Goal: Transaction & Acquisition: Purchase product/service

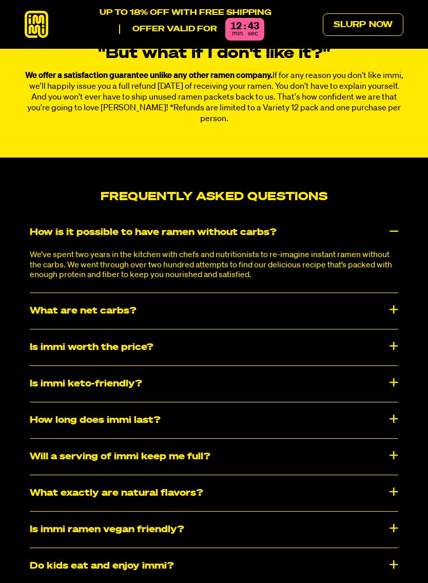
scroll to position [4418, 0]
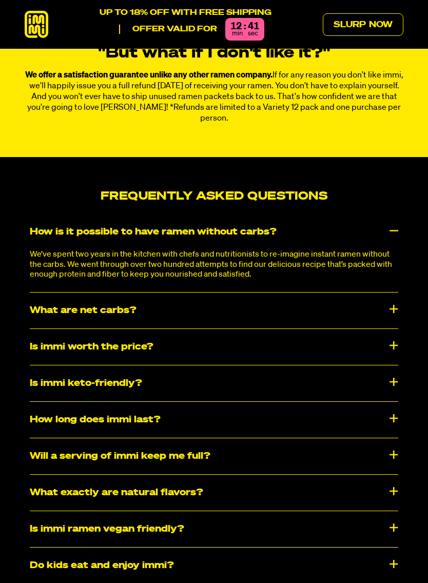
click at [394, 329] on div "Is immi worth the price?" at bounding box center [214, 347] width 369 height 36
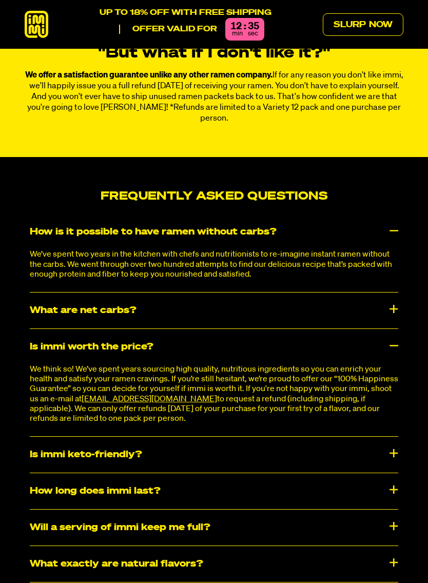
click at [397, 329] on div "Is immi worth the price?" at bounding box center [214, 347] width 369 height 36
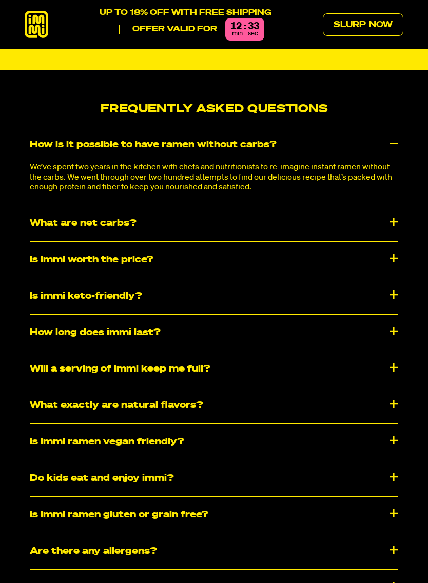
scroll to position [4507, 0]
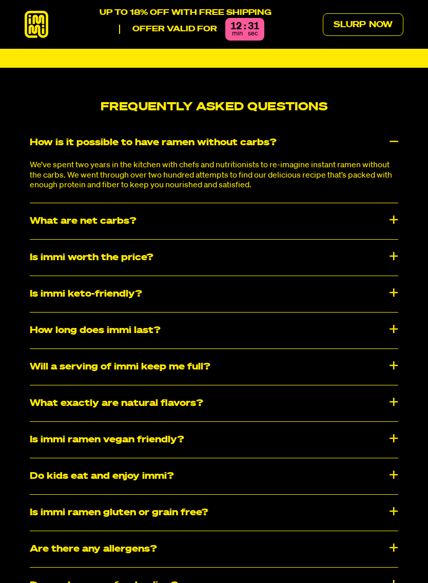
click at [395, 313] on div "How long does immi last?" at bounding box center [214, 331] width 369 height 36
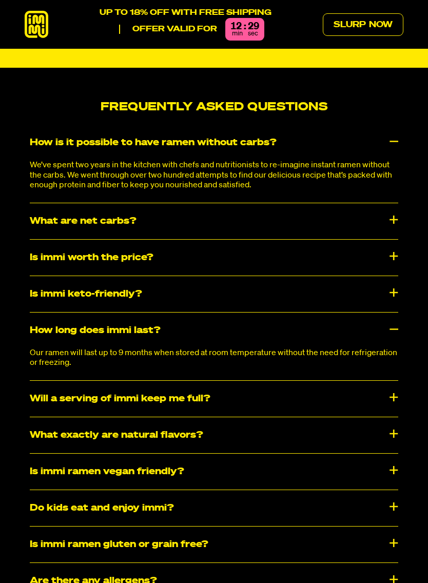
click at [393, 313] on div "How long does immi last?" at bounding box center [214, 331] width 369 height 36
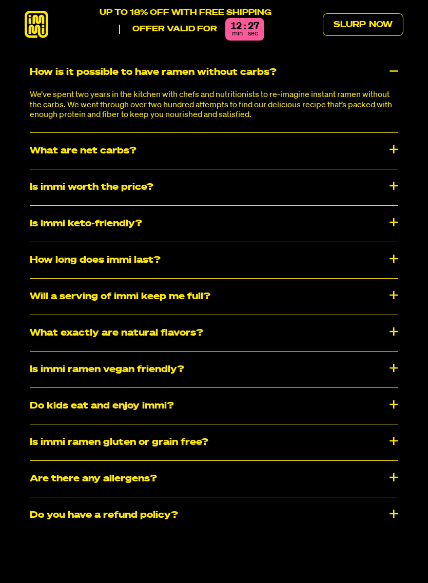
scroll to position [4577, 0]
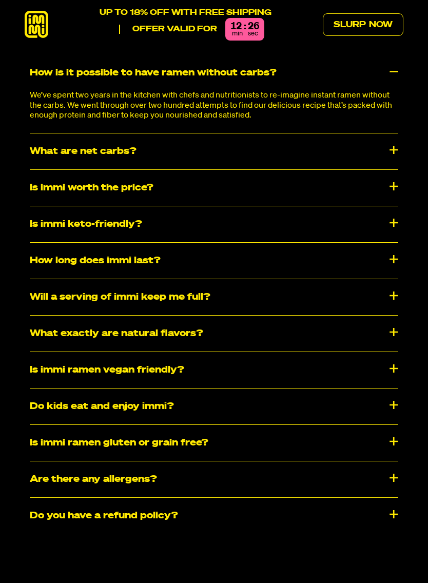
click at [391, 279] on div "Will a serving of immi keep me full?" at bounding box center [214, 297] width 369 height 36
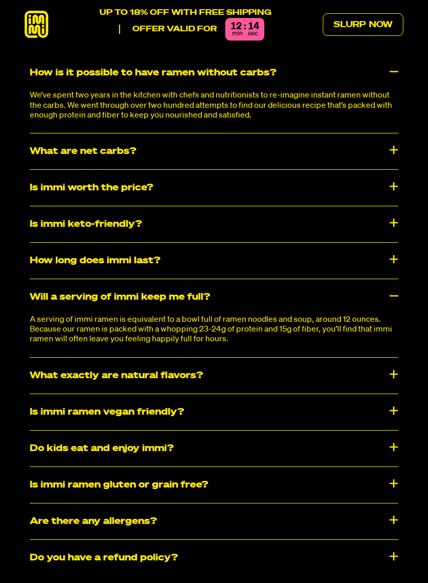
click at [398, 279] on div "Will a serving of immi keep me full?" at bounding box center [214, 297] width 369 height 36
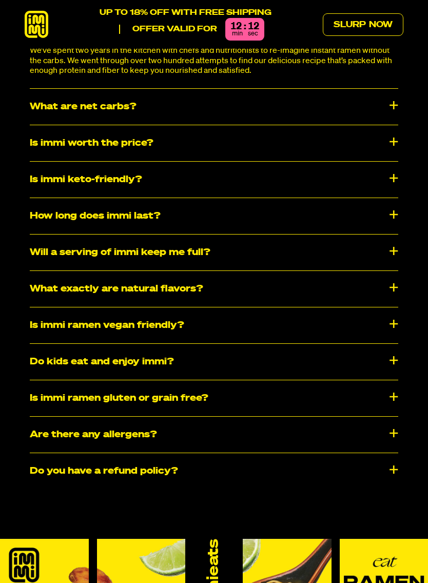
scroll to position [4625, 0]
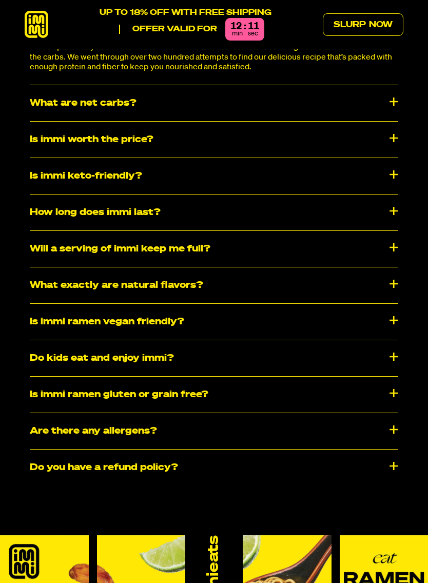
click at [396, 267] on div "What exactly are natural flavors?" at bounding box center [214, 285] width 369 height 36
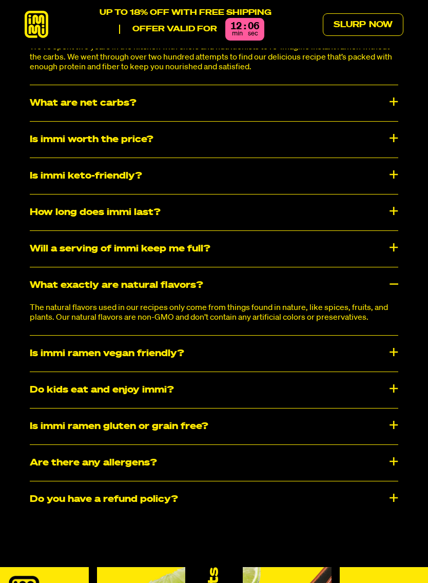
click at [397, 267] on div "What exactly are natural flavors?" at bounding box center [214, 285] width 369 height 36
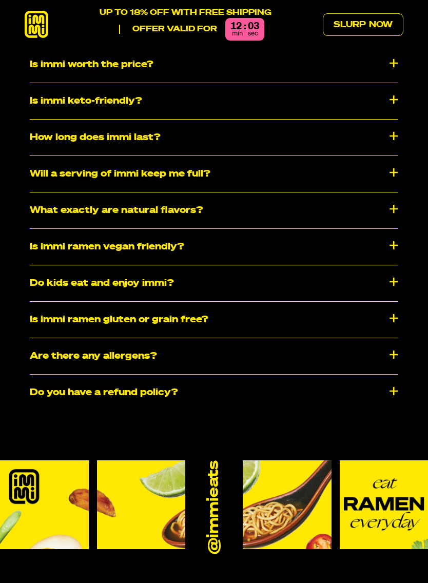
scroll to position [4699, 0]
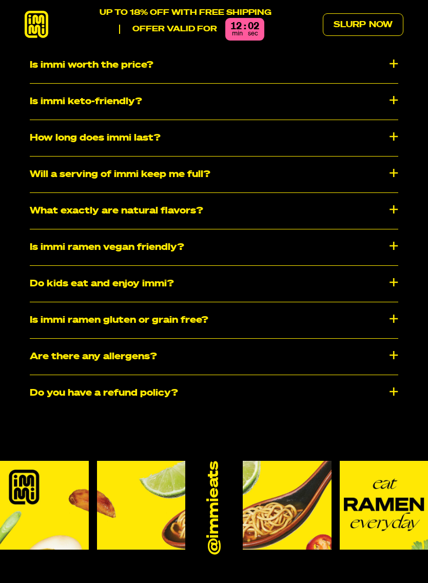
click at [396, 266] on div "Do kids eat and enjoy immi?" at bounding box center [214, 284] width 369 height 36
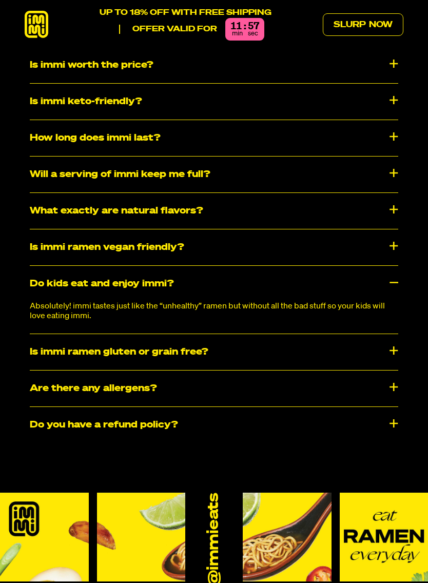
click at [397, 266] on div "Do kids eat and enjoy immi?" at bounding box center [214, 284] width 369 height 36
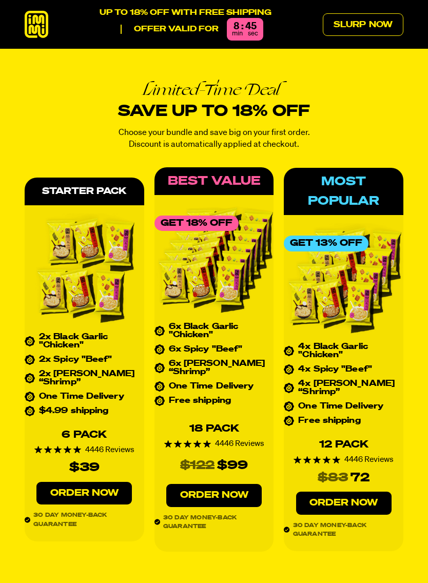
scroll to position [3846, 0]
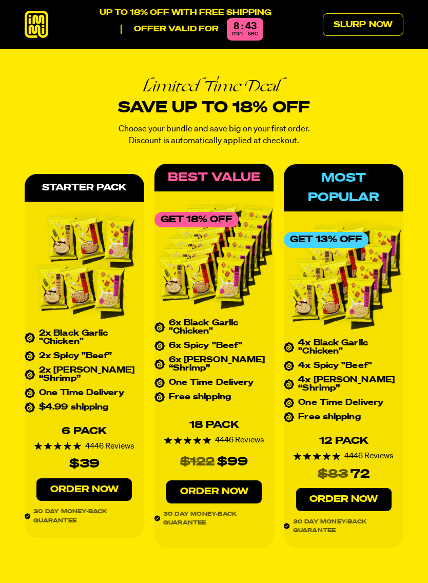
click at [102, 479] on link "Order Now" at bounding box center [83, 490] width 95 height 23
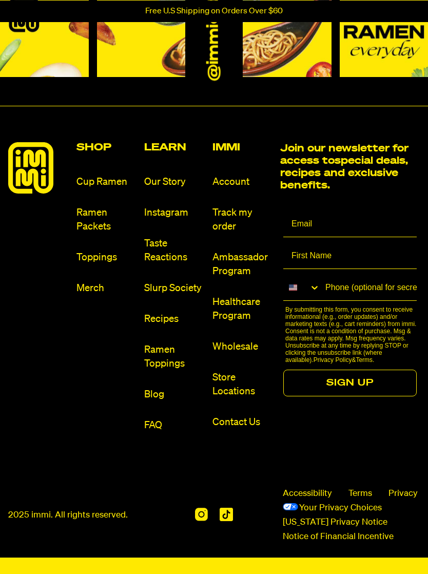
scroll to position [4690, 0]
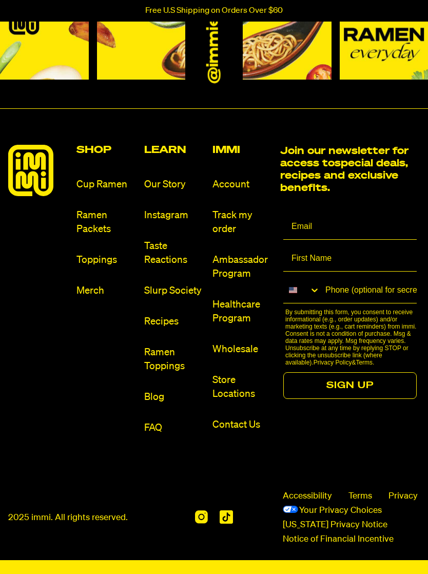
click at [90, 214] on link "Ramen Packets" at bounding box center [107, 223] width 60 height 28
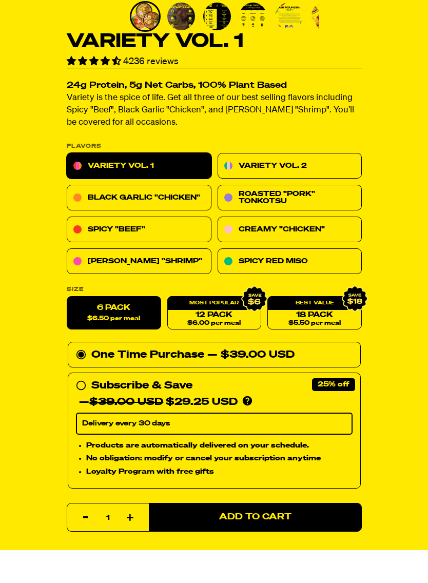
scroll to position [252, 0]
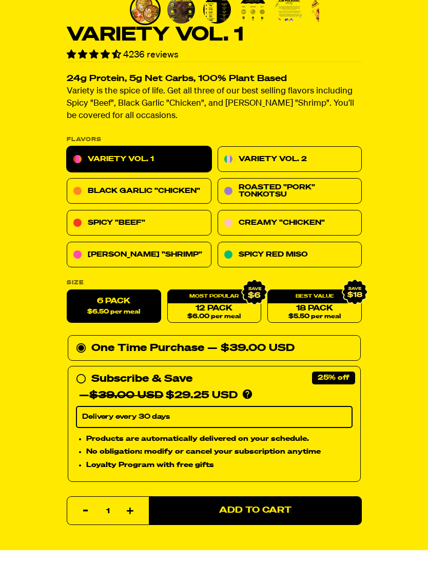
click at [91, 404] on div "Subscribe & Save 25%" at bounding box center [141, 412] width 101 height 16
click at [83, 404] on input "Subscribe & Save 25% — $39.00 USD $29.25 USD You'll receive your selected flavo…" at bounding box center [79, 404] width 7 height 0
radio input "true"
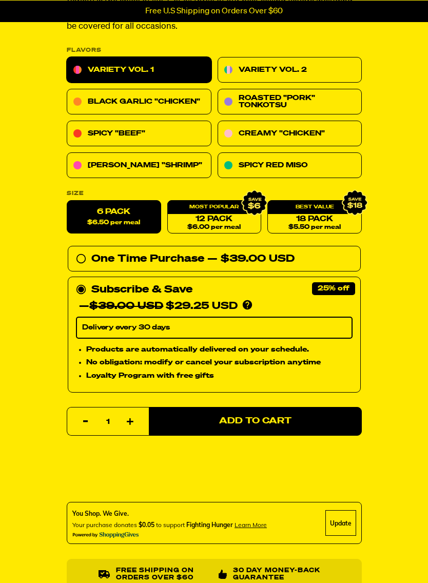
scroll to position [374, 0]
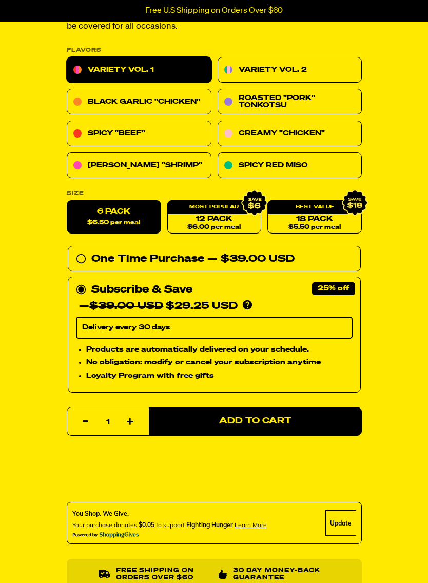
click at [325, 214] on link "18 Pack $5.50 per meal" at bounding box center [314, 217] width 94 height 33
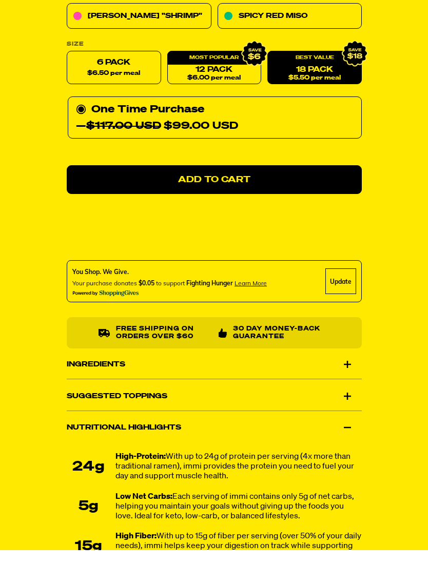
scroll to position [492, 0]
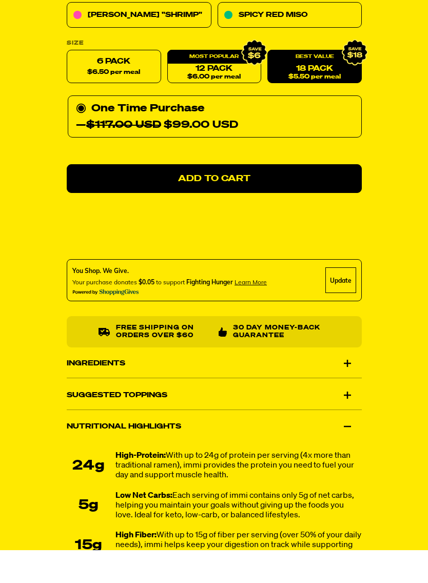
click at [416, 364] on div "Variety Vol. 1 4236 reviews 24g Protein, 5g Net Carbs, 100% Plant Based Variety…" at bounding box center [214, 147] width 428 height 1122
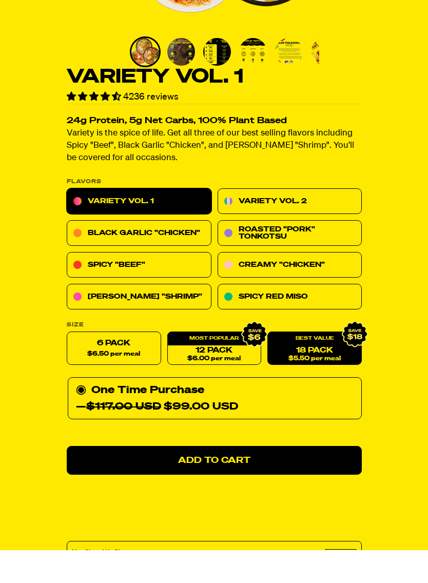
scroll to position [212, 0]
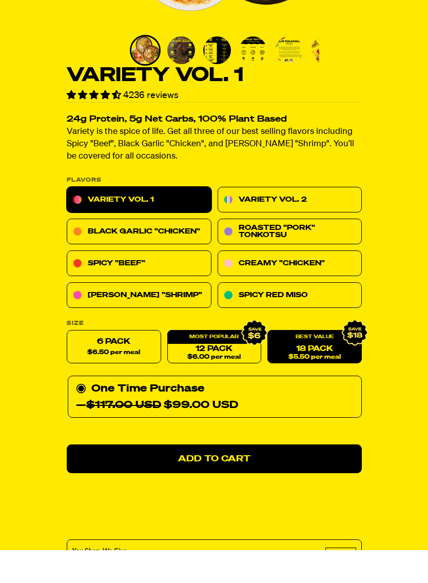
click at [119, 383] on span "$6.50 per meal" at bounding box center [113, 386] width 53 height 7
click at [67, 364] on input "6 Pack $6.50 per meal" at bounding box center [67, 364] width 1 height 1
radio input "true"
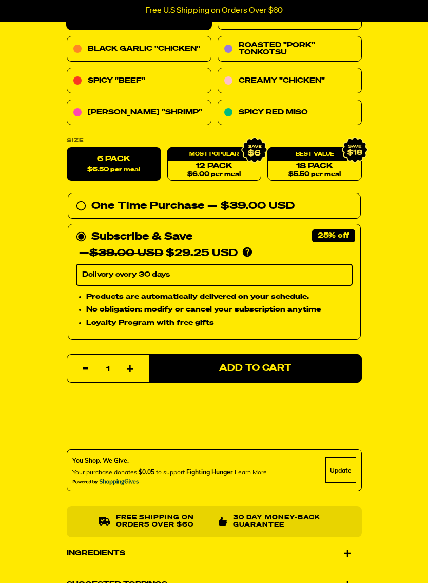
scroll to position [428, 0]
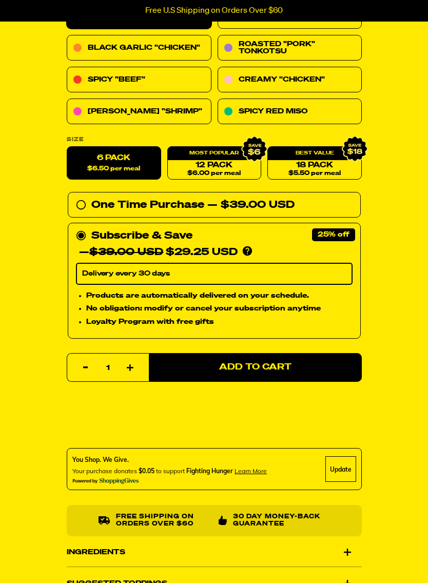
click at [92, 162] on label "6 Pack $6.50 per meal" at bounding box center [114, 163] width 94 height 33
click at [67, 147] on input "6 Pack $6.50 per meal" at bounding box center [67, 147] width 1 height 1
click at [77, 206] on circle at bounding box center [81, 205] width 9 height 9
click at [77, 197] on input "One Time Purchase — $39.00 USD" at bounding box center [79, 197] width 7 height 0
radio input "true"
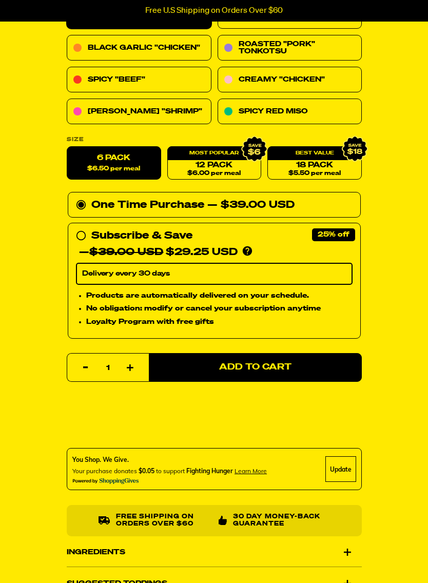
click at [78, 228] on input "Subscribe & Save 25% — $39.00 USD $29.25 USD You'll receive your selected flavo…" at bounding box center [79, 228] width 7 height 0
radio input "true"
click at [322, 370] on button "Add to Cart" at bounding box center [255, 367] width 213 height 29
select select "Every 30 Days"
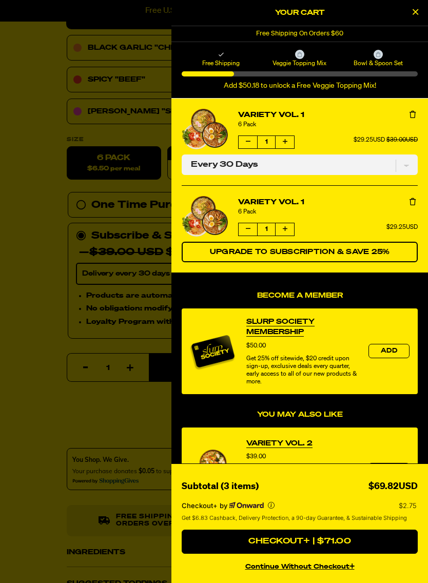
click at [415, 12] on icon "Close Cart" at bounding box center [416, 11] width 6 height 9
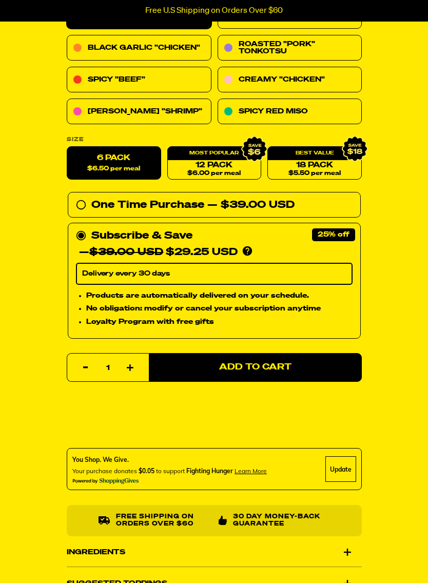
click at [80, 197] on input "One Time Purchase — $39.00 USD" at bounding box center [79, 197] width 7 height 0
radio input "true"
click at [335, 365] on button "Add to Cart" at bounding box center [255, 367] width 213 height 29
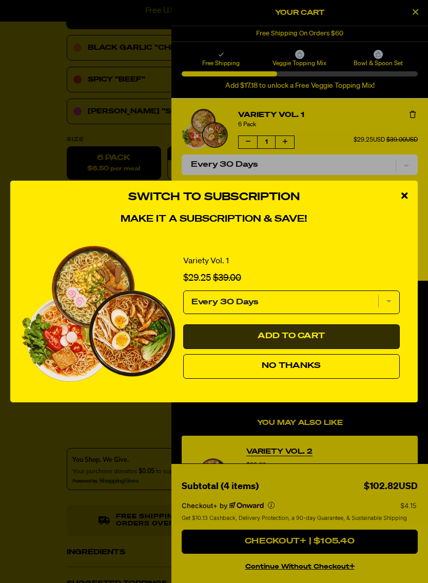
click at [354, 331] on button "Add to Cart" at bounding box center [291, 336] width 217 height 25
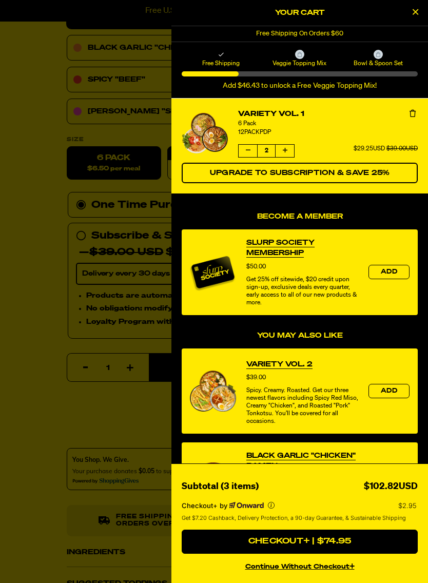
select select "Every 30 Days"
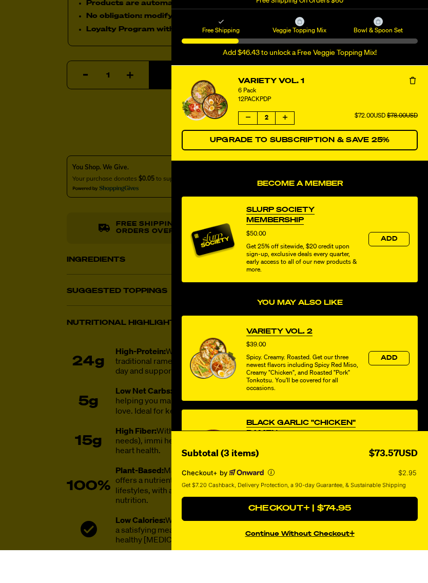
click at [247, 147] on icon "Decrease quantity of Variety Vol. 1" at bounding box center [248, 150] width 5 height 6
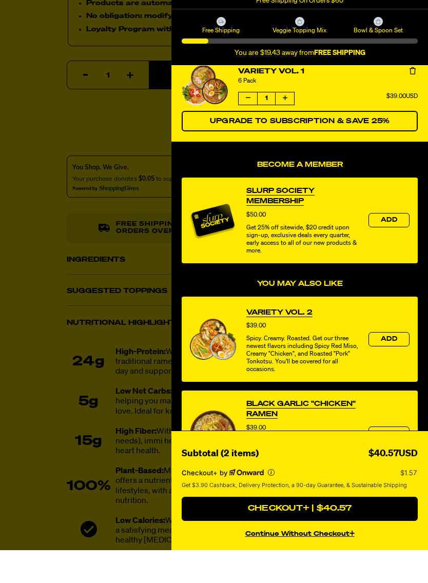
scroll to position [16, 0]
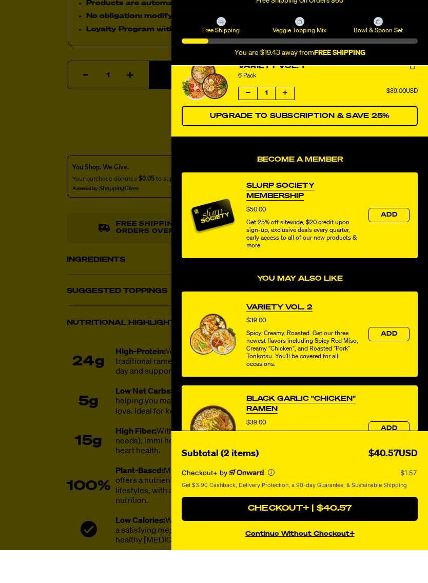
click at [7, 262] on div at bounding box center [214, 291] width 428 height 583
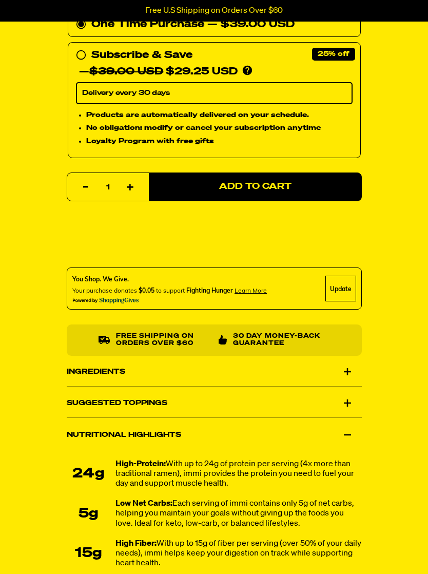
scroll to position [618, 0]
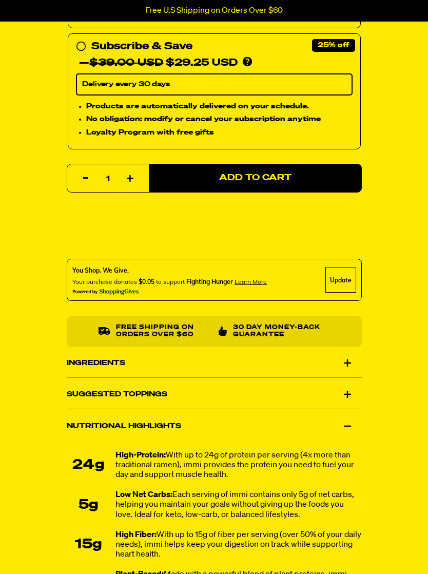
click at [340, 180] on button "Add to Cart" at bounding box center [255, 178] width 213 height 29
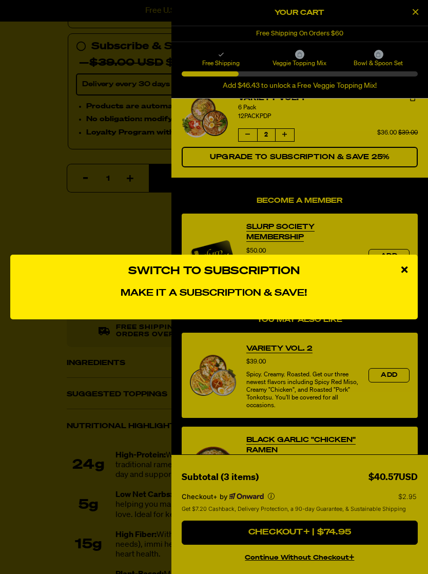
scroll to position [8, 0]
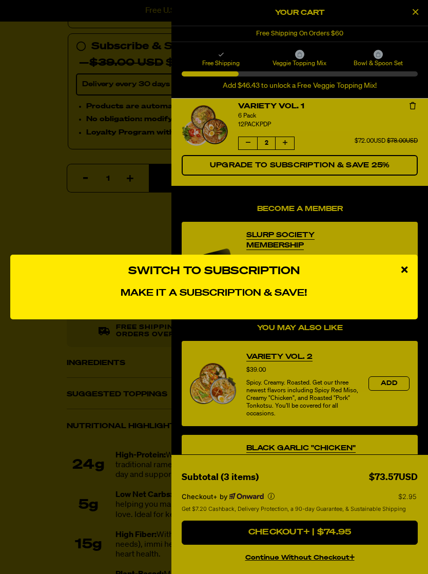
click at [348, 285] on div "Switch to Subscription Make it a subscription & save! Variety Vol. 1 Sale price…" at bounding box center [214, 287] width 408 height 65
click at [317, 274] on h3 "Switch to Subscription" at bounding box center [214, 271] width 387 height 13
click at [409, 264] on div "close modal" at bounding box center [404, 270] width 27 height 31
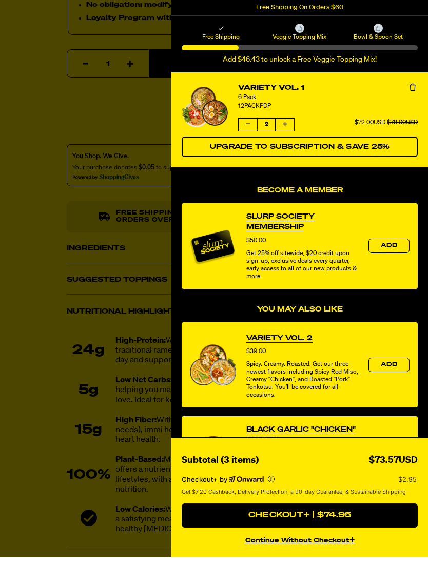
scroll to position [0, 0]
click at [252, 145] on button "Decrease quantity of Variety Vol. 1" at bounding box center [248, 151] width 18 height 12
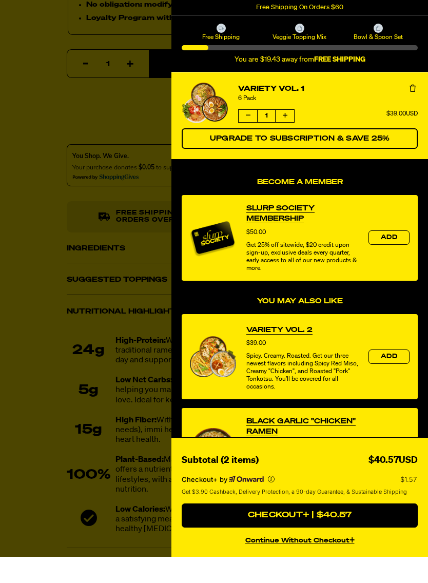
click at [393, 261] on span "Add" at bounding box center [389, 264] width 16 height 6
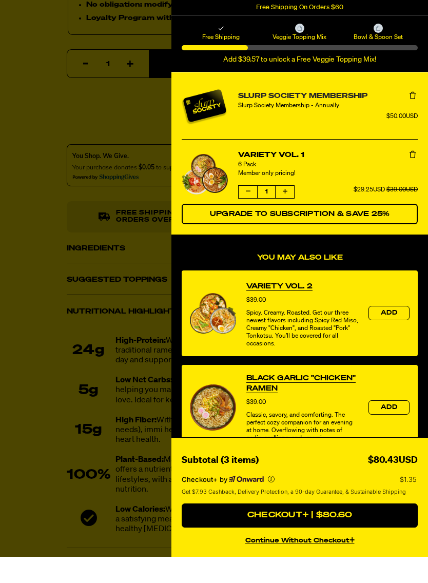
click at [286, 117] on link "Slurp Society Membership" at bounding box center [328, 122] width 180 height 11
